Goal: Task Accomplishment & Management: Manage account settings

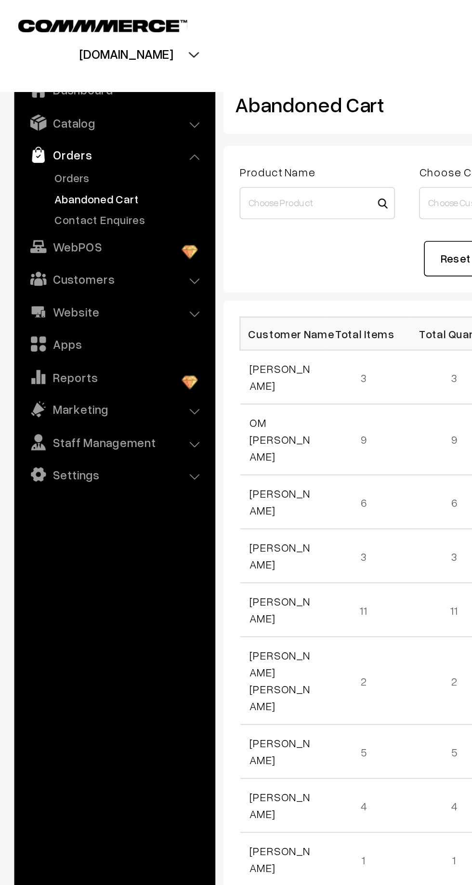
click at [48, 120] on link "Abandoned Cart" at bounding box center [78, 120] width 95 height 10
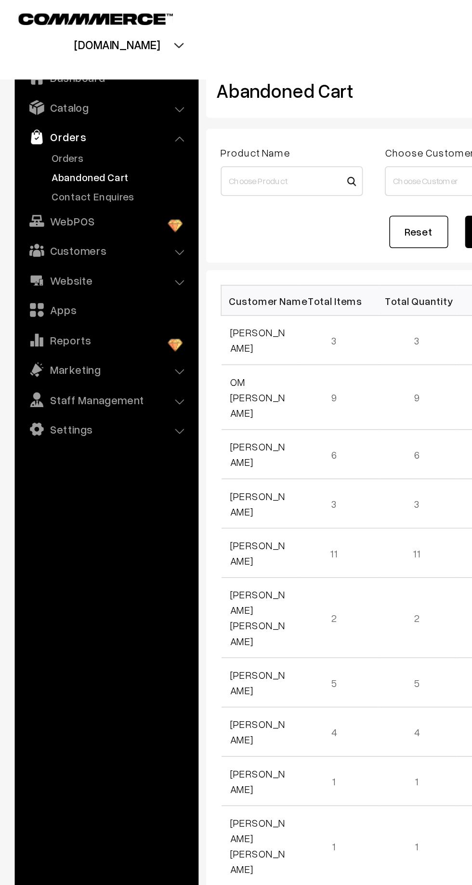
click at [43, 104] on link "Orders" at bounding box center [78, 107] width 95 height 10
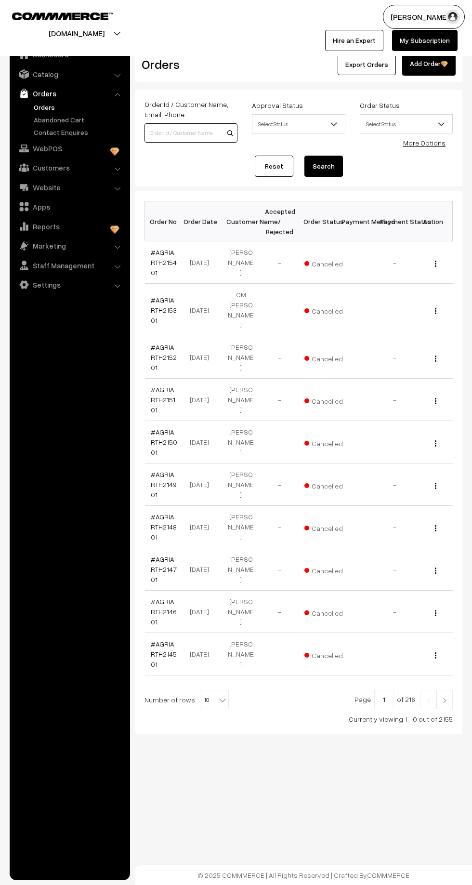
click at [190, 131] on input at bounding box center [190, 132] width 93 height 19
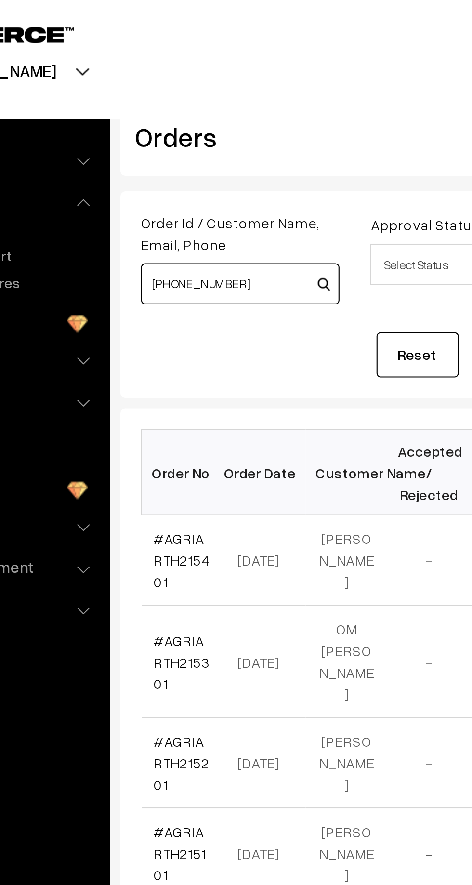
click at [160, 129] on input "+91 74570 21340" at bounding box center [190, 132] width 93 height 19
click at [170, 132] on input "74570 21340" at bounding box center [190, 132] width 93 height 19
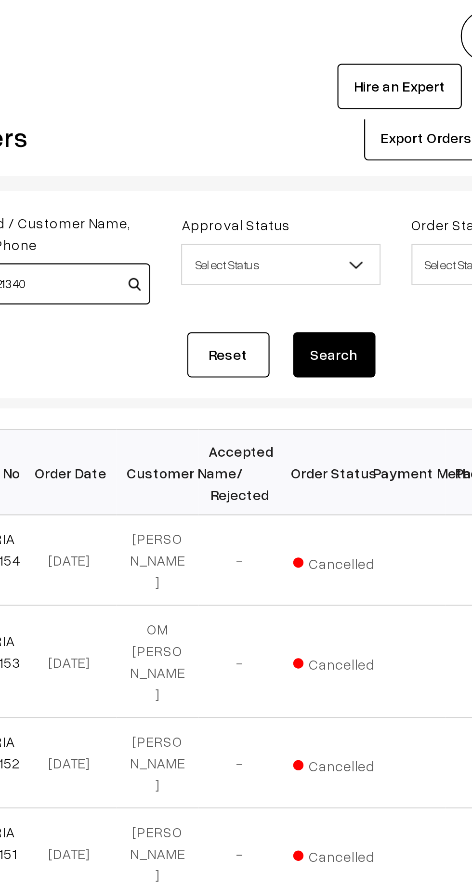
type input "7457021340"
click at [327, 159] on button "Search" at bounding box center [323, 166] width 39 height 21
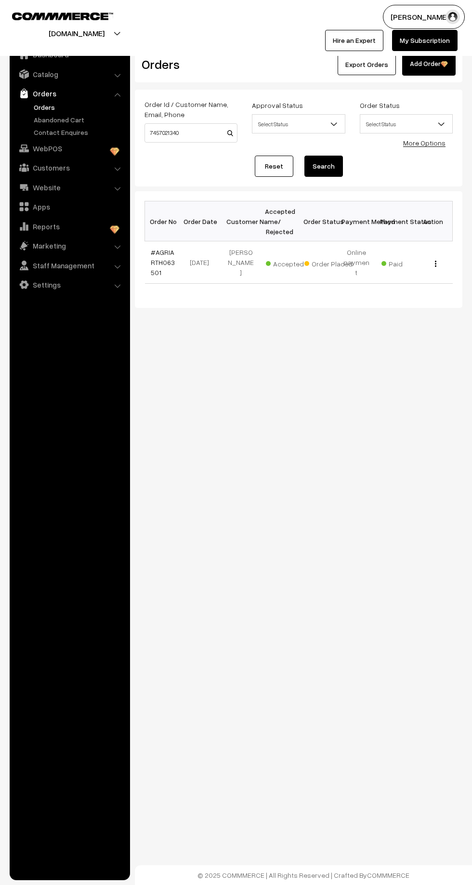
click at [159, 250] on link "#AGRIARTH063501" at bounding box center [163, 262] width 24 height 28
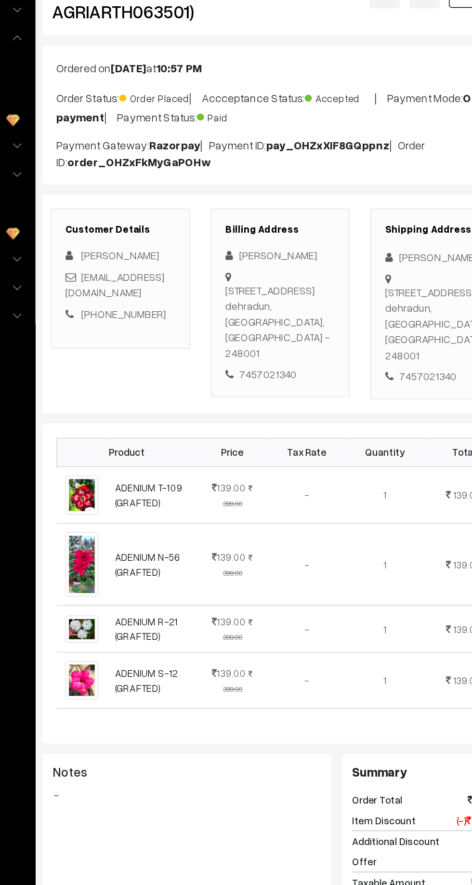
scroll to position [0, 0]
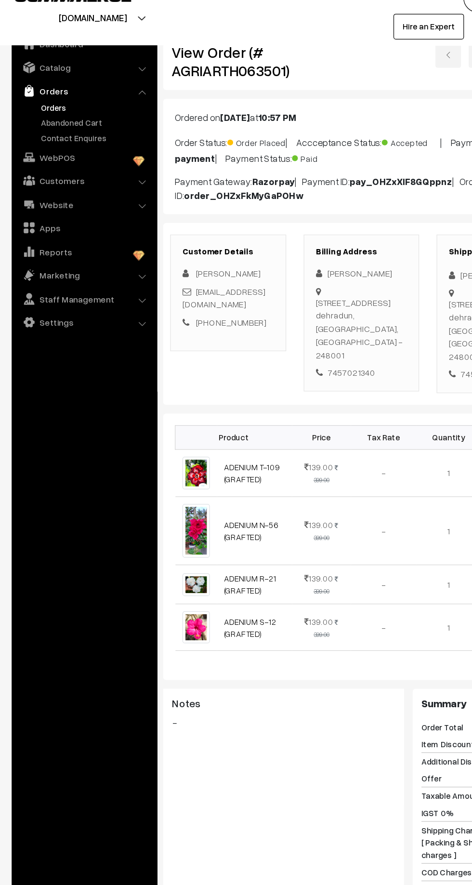
click at [33, 109] on link "Orders" at bounding box center [78, 107] width 95 height 10
